Goal: Check status

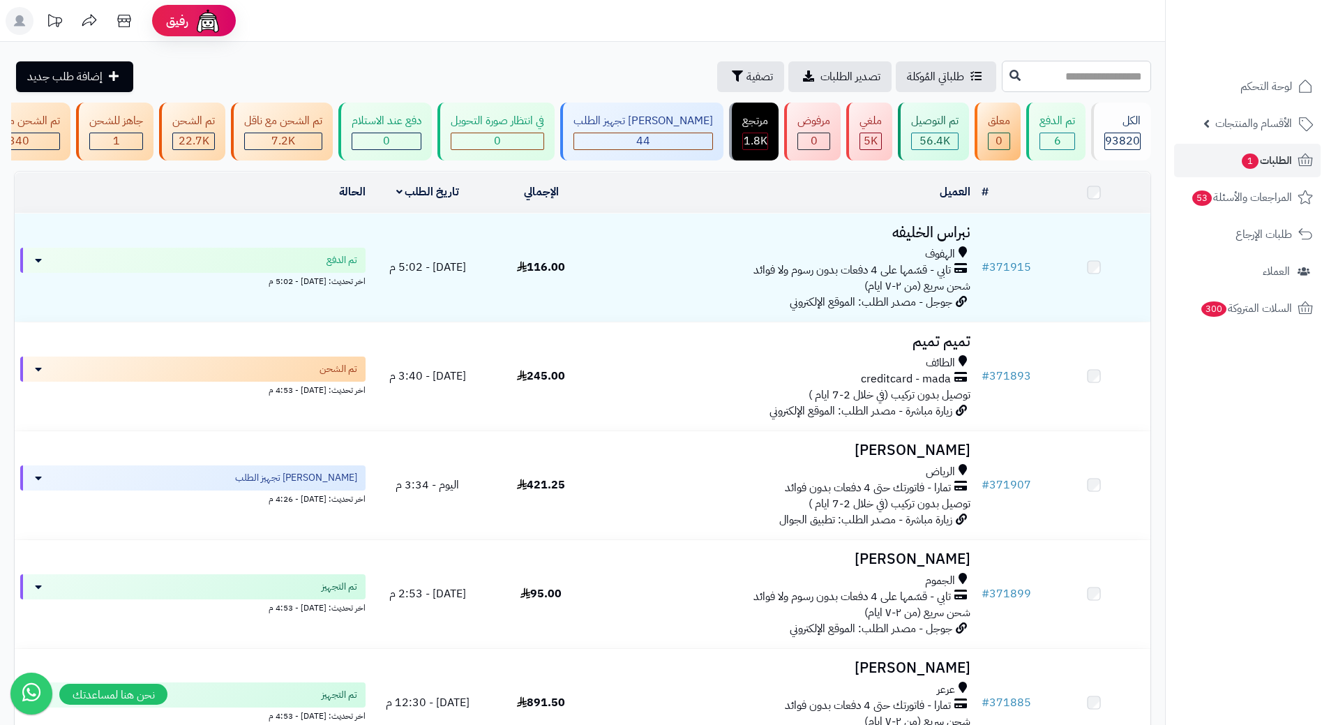
click at [1126, 84] on input "text" at bounding box center [1076, 76] width 149 height 31
type input "******"
